Goal: Information Seeking & Learning: Learn about a topic

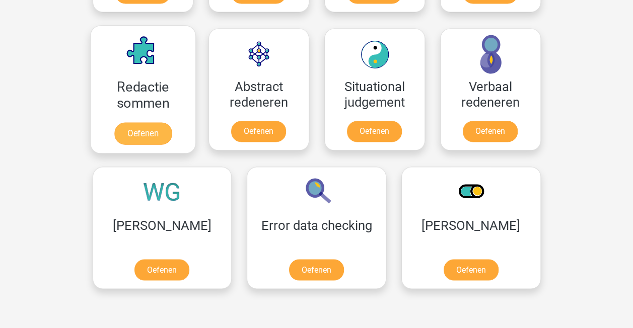
scroll to position [729, 0]
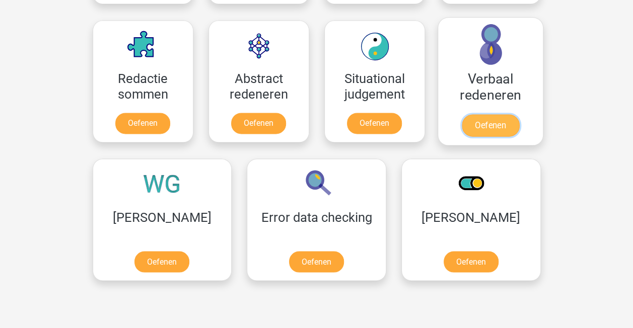
click at [475, 120] on link "Oefenen" at bounding box center [489, 125] width 57 height 22
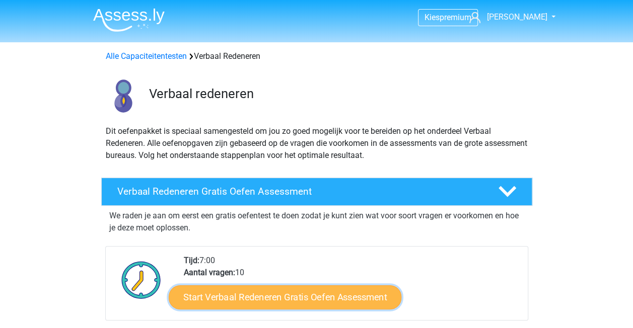
click at [262, 297] on link "Start Verbaal Redeneren Gratis Oefen Assessment" at bounding box center [285, 297] width 233 height 24
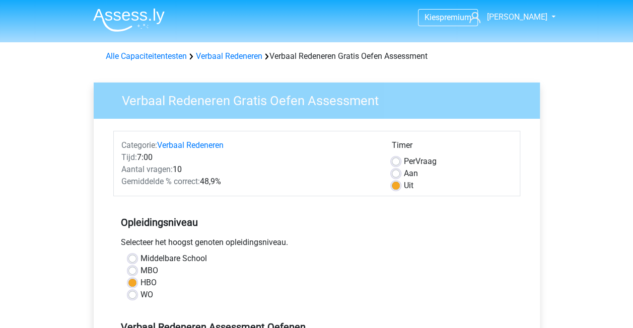
click at [140, 270] on label "MBO" at bounding box center [149, 271] width 18 height 12
click at [131, 270] on input "MBO" at bounding box center [132, 270] width 8 height 10
radio input "true"
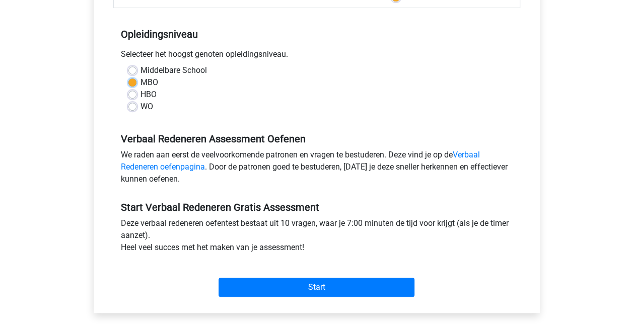
scroll to position [252, 0]
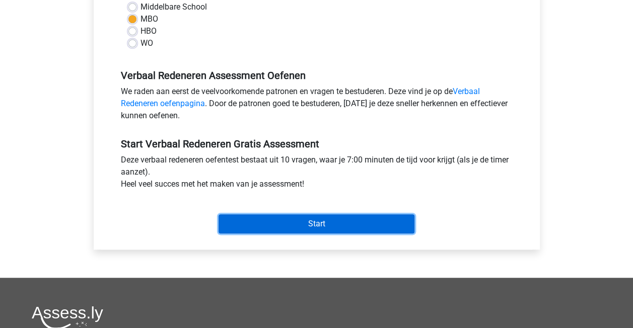
click at [337, 224] on input "Start" at bounding box center [316, 223] width 196 height 19
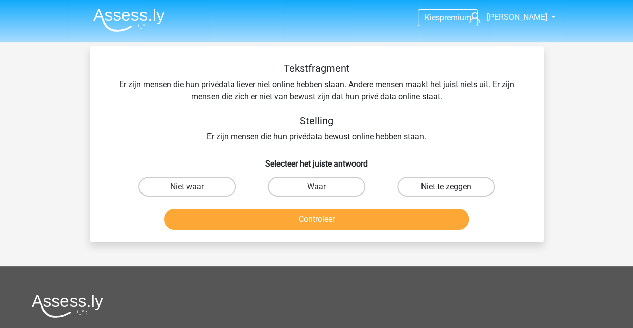
click at [426, 181] on label "Niet te zeggen" at bounding box center [445, 187] width 97 height 20
click at [446, 187] on input "Niet te zeggen" at bounding box center [449, 190] width 7 height 7
radio input "true"
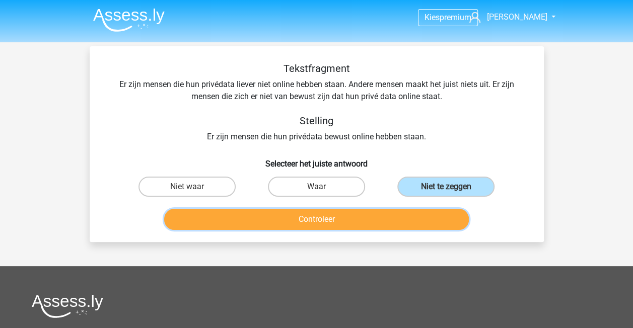
click at [374, 220] on button "Controleer" at bounding box center [316, 219] width 304 height 21
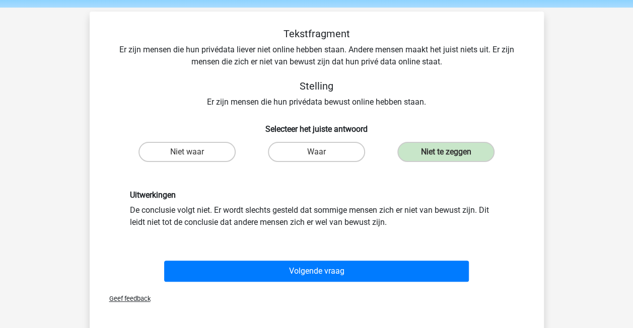
scroll to position [50, 0]
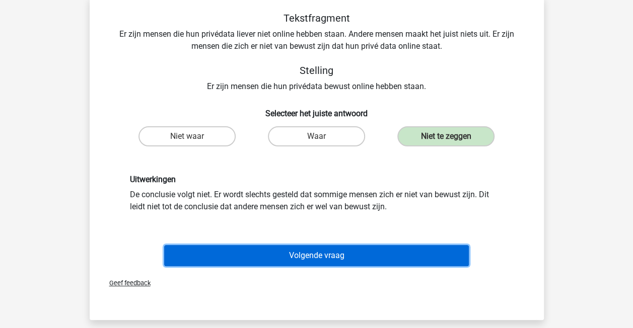
click at [267, 259] on button "Volgende vraag" at bounding box center [316, 255] width 304 height 21
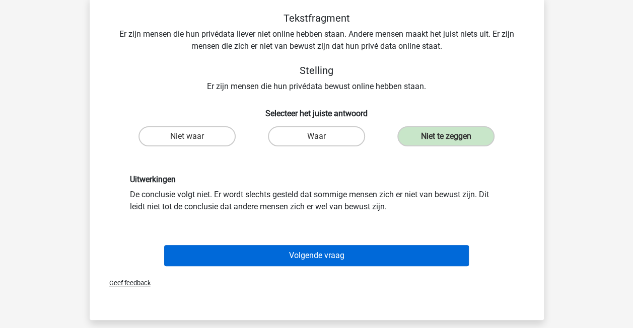
scroll to position [46, 0]
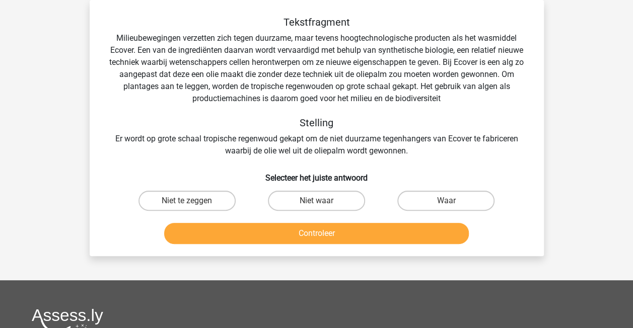
click at [316, 204] on input "Niet waar" at bounding box center [319, 204] width 7 height 7
radio input "true"
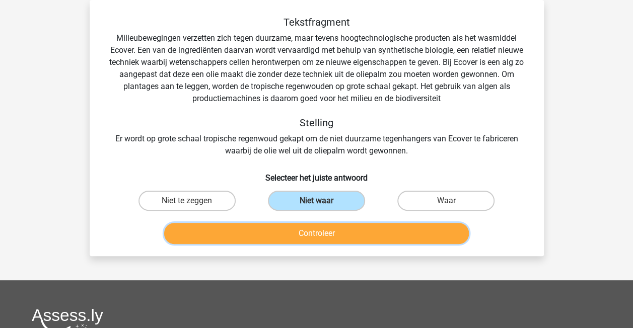
click at [312, 229] on button "Controleer" at bounding box center [316, 233] width 304 height 21
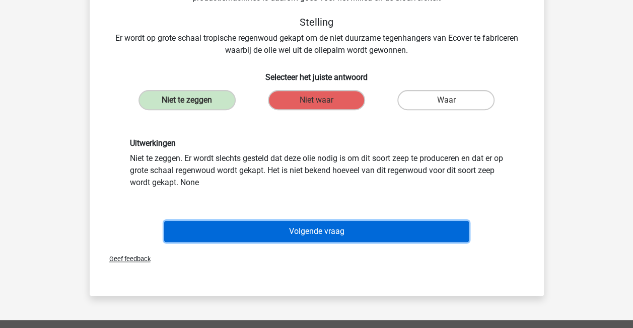
click at [316, 225] on button "Volgende vraag" at bounding box center [316, 231] width 304 height 21
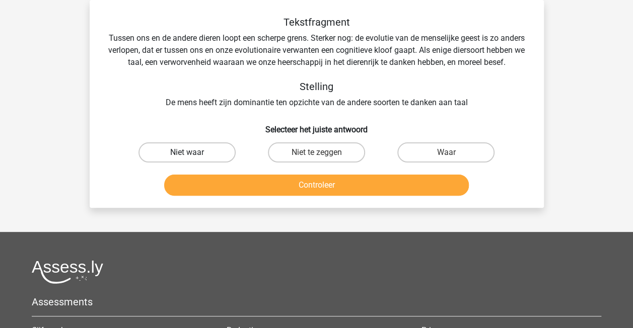
click at [199, 163] on label "Niet waar" at bounding box center [186, 152] width 97 height 20
click at [193, 159] on input "Niet waar" at bounding box center [190, 155] width 7 height 7
radio input "true"
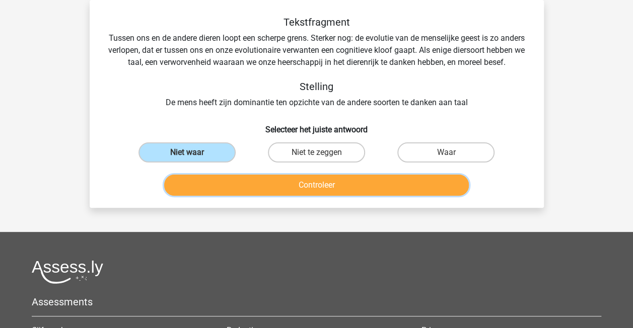
click at [222, 195] on button "Controleer" at bounding box center [316, 185] width 304 height 21
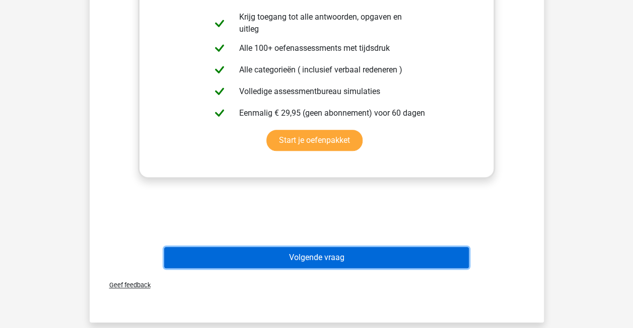
click at [289, 268] on button "Volgende vraag" at bounding box center [316, 257] width 304 height 21
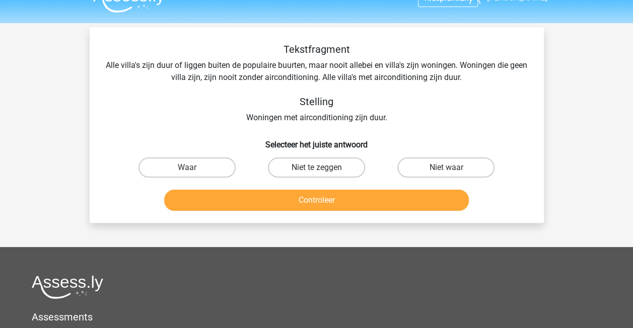
scroll to position [0, 0]
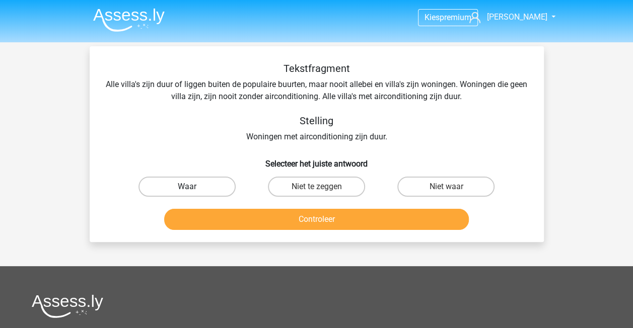
click at [185, 187] on label "Waar" at bounding box center [186, 187] width 97 height 20
click at [187, 187] on input "Waar" at bounding box center [190, 190] width 7 height 7
radio input "true"
click at [233, 231] on div "Controleer" at bounding box center [316, 221] width 389 height 25
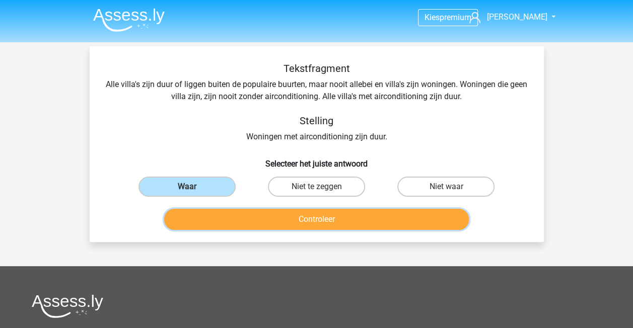
click at [238, 217] on button "Controleer" at bounding box center [316, 219] width 304 height 21
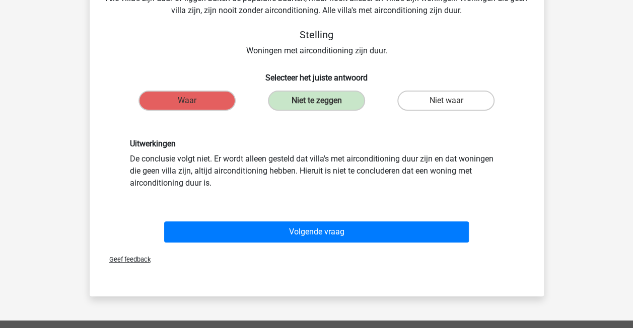
scroll to position [201, 0]
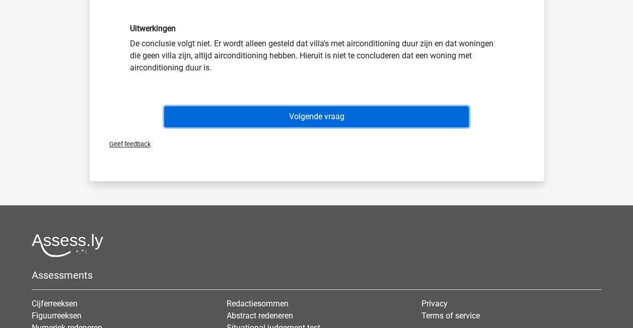
click at [314, 116] on button "Volgende vraag" at bounding box center [316, 116] width 304 height 21
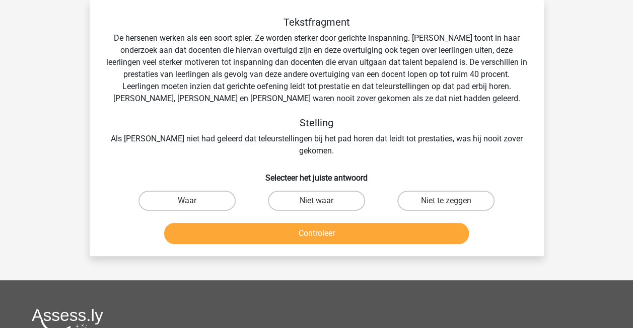
scroll to position [0, 0]
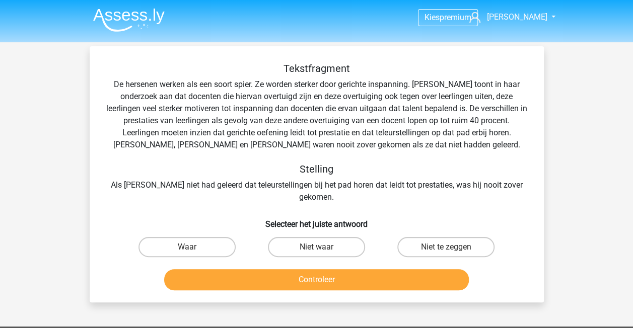
click at [125, 19] on img at bounding box center [128, 20] width 71 height 24
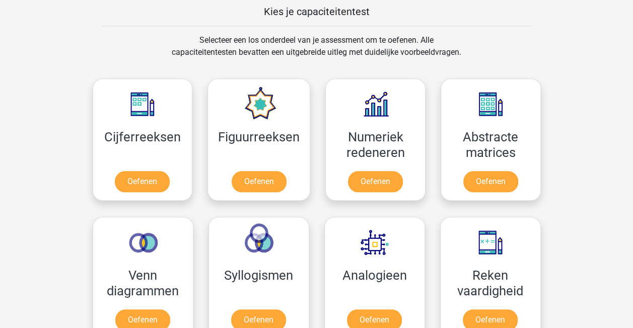
scroll to position [403, 0]
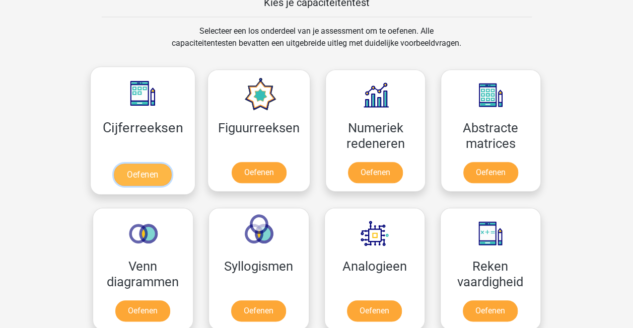
click at [150, 171] on link "Oefenen" at bounding box center [142, 175] width 57 height 22
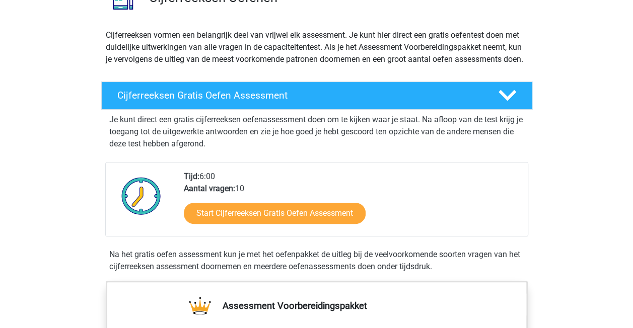
scroll to position [101, 0]
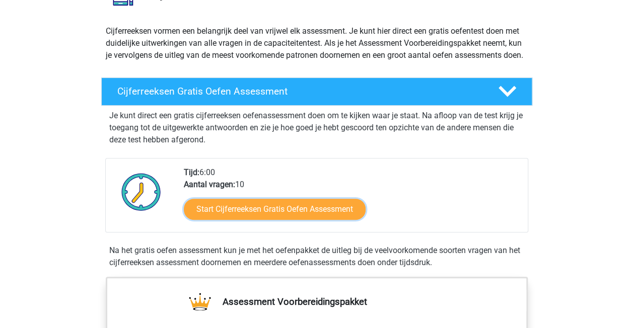
click at [307, 220] on link "Start Cijferreeksen Gratis Oefen Assessment" at bounding box center [275, 209] width 182 height 21
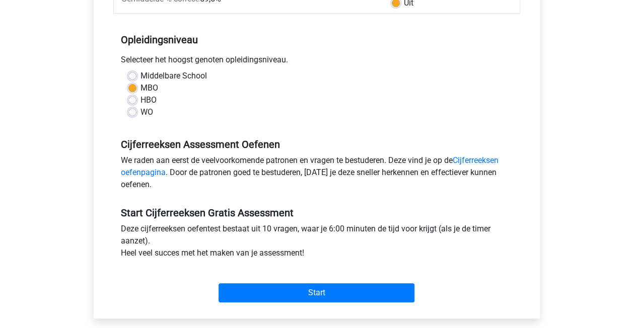
scroll to position [252, 0]
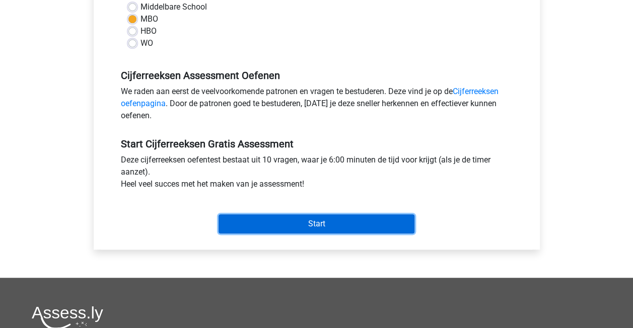
click at [295, 217] on input "Start" at bounding box center [316, 223] width 196 height 19
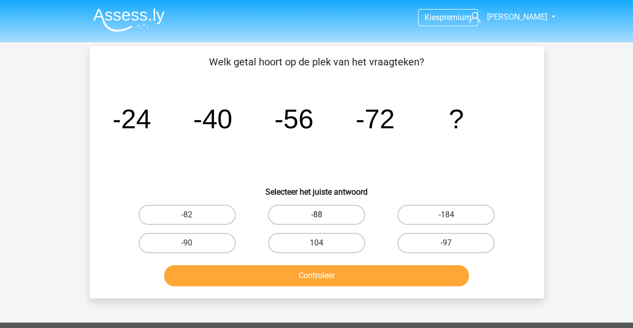
click at [316, 213] on label "-88" at bounding box center [316, 215] width 97 height 20
click at [316, 215] on input "-88" at bounding box center [319, 218] width 7 height 7
radio input "true"
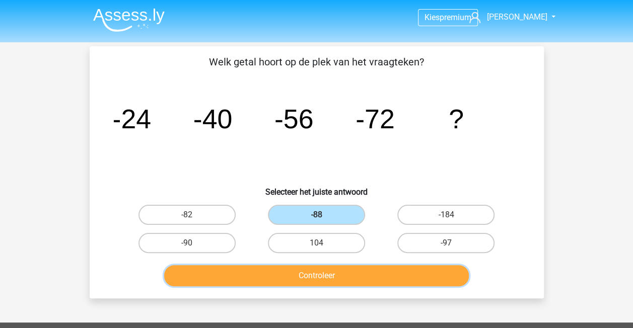
click at [334, 272] on button "Controleer" at bounding box center [316, 275] width 304 height 21
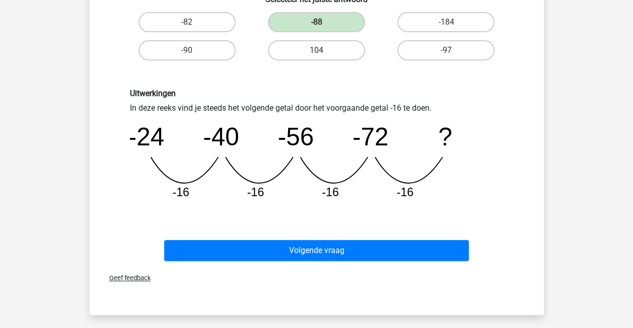
scroll to position [201, 0]
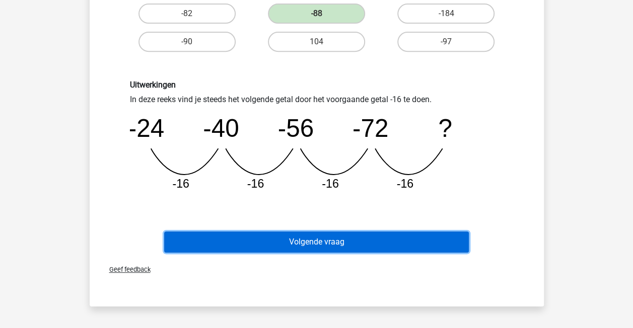
click at [344, 240] on button "Volgende vraag" at bounding box center [316, 242] width 304 height 21
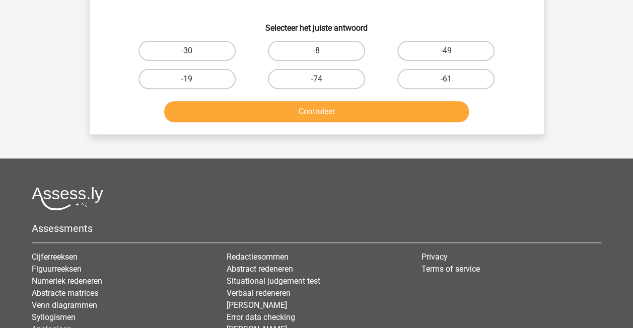
scroll to position [46, 0]
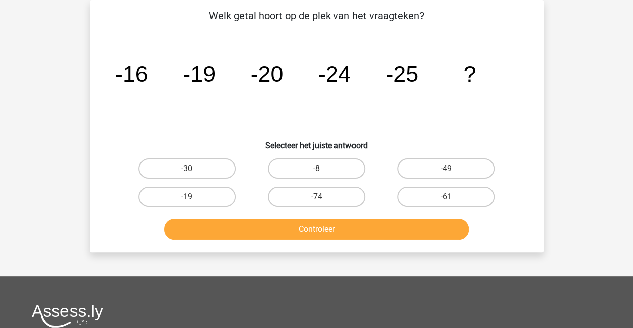
click at [366, 225] on button "Controleer" at bounding box center [316, 229] width 304 height 21
click at [189, 170] on input "-30" at bounding box center [190, 172] width 7 height 7
radio input "true"
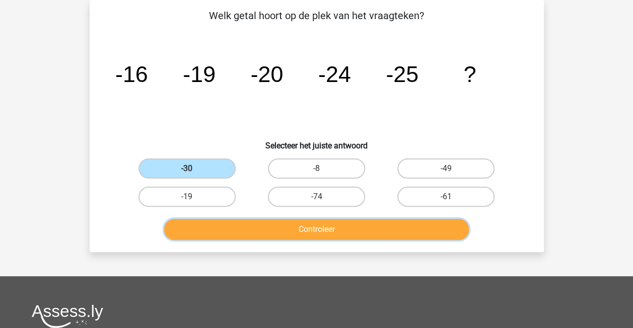
click at [242, 227] on button "Controleer" at bounding box center [316, 229] width 304 height 21
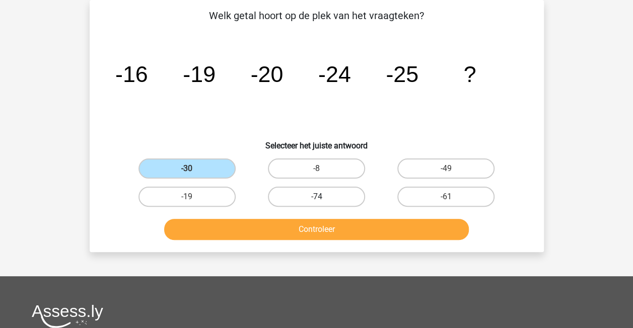
click at [309, 198] on label "-74" at bounding box center [316, 197] width 97 height 20
click at [316, 198] on input "-74" at bounding box center [319, 200] width 7 height 7
radio input "true"
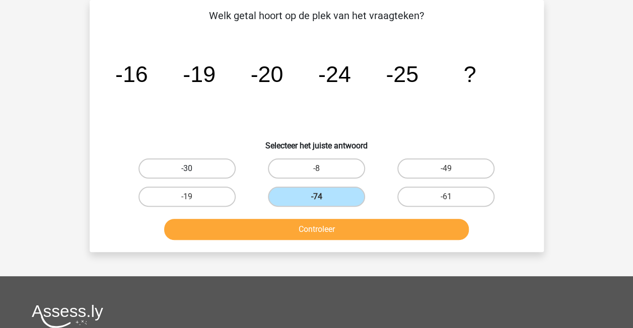
click at [215, 171] on label "-30" at bounding box center [186, 169] width 97 height 20
click at [193, 171] on input "-30" at bounding box center [190, 172] width 7 height 7
radio input "true"
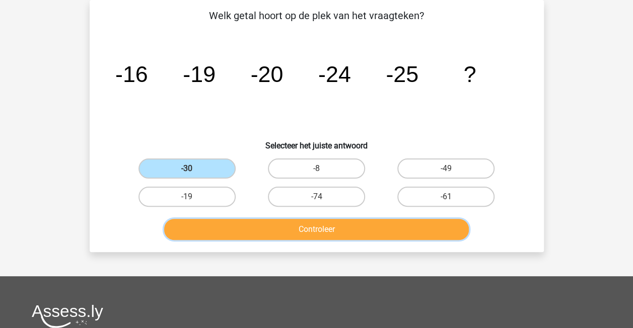
click at [236, 230] on button "Controleer" at bounding box center [316, 229] width 304 height 21
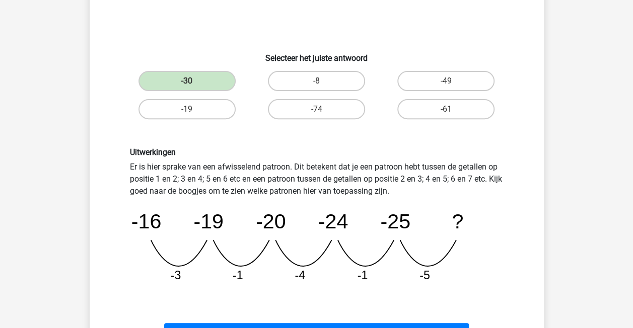
scroll to position [147, 0]
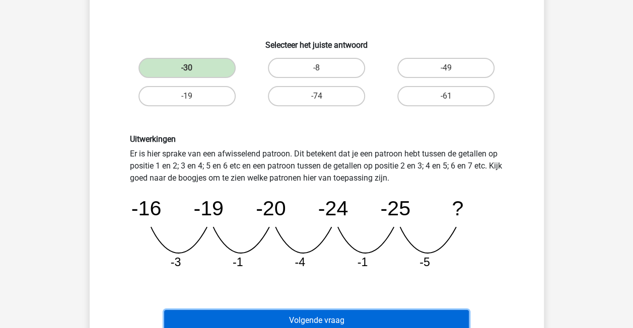
click at [350, 315] on button "Volgende vraag" at bounding box center [316, 320] width 304 height 21
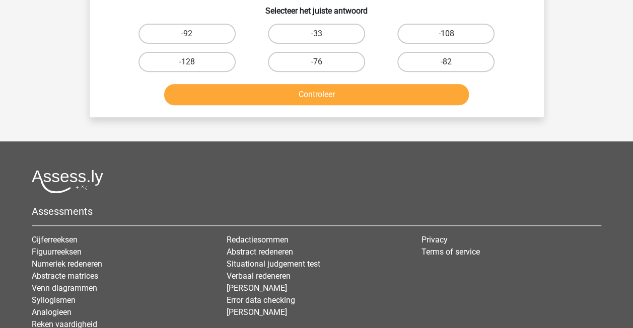
scroll to position [197, 0]
